Goal: Task Accomplishment & Management: Manage account settings

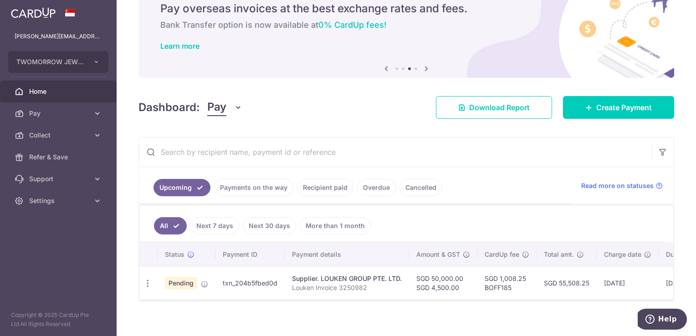
scroll to position [0, 21]
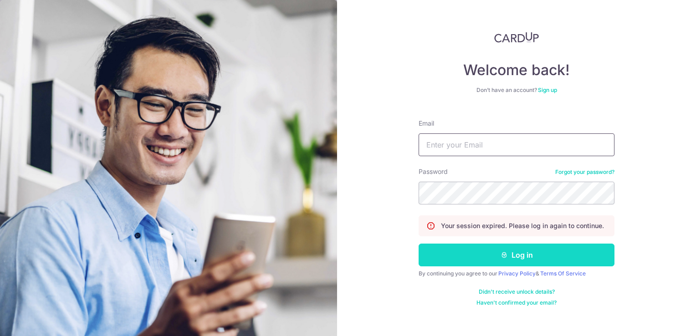
type input "[PERSON_NAME][EMAIL_ADDRESS][DOMAIN_NAME]"
click at [546, 260] on button "Log in" at bounding box center [516, 255] width 196 height 23
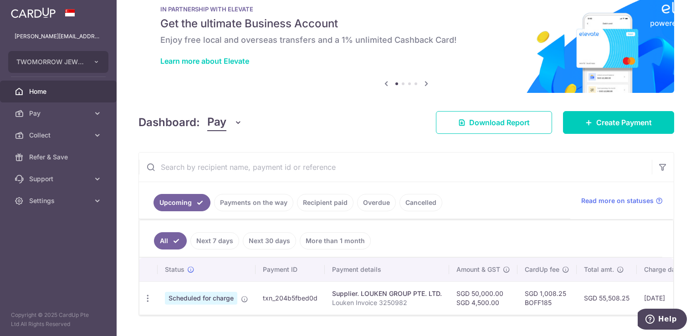
scroll to position [50, 0]
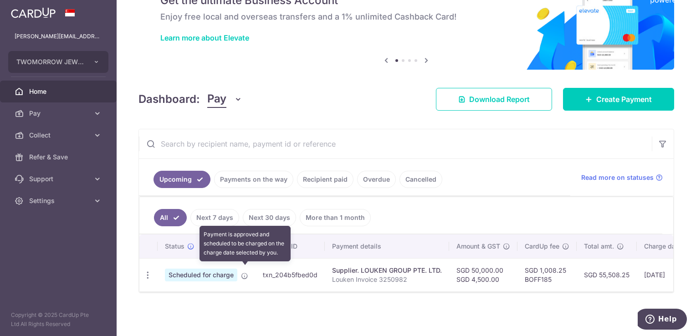
click at [244, 273] on icon at bounding box center [244, 275] width 7 height 7
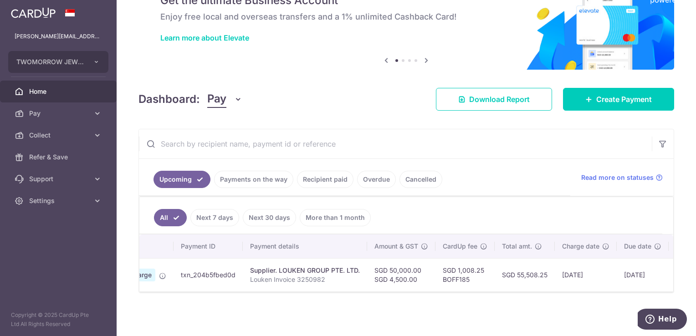
scroll to position [0, 0]
